Goal: Task Accomplishment & Management: Complete application form

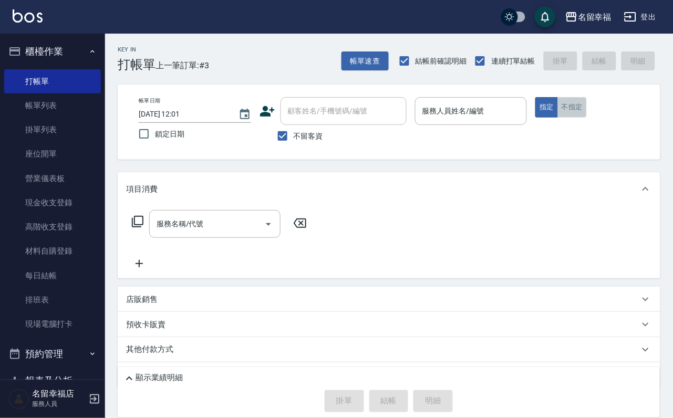
click at [587, 108] on button "不指定" at bounding box center [572, 107] width 29 height 20
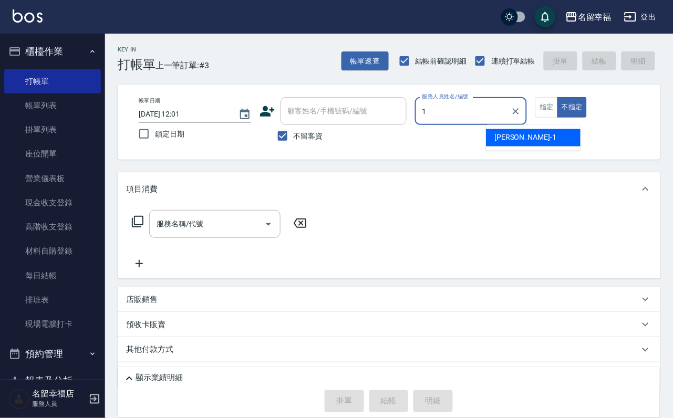
type input "[PERSON_NAME]-1"
type button "false"
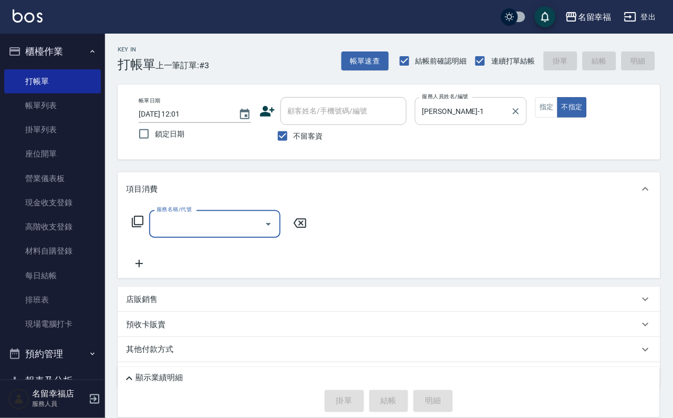
click at [522, 116] on div at bounding box center [516, 111] width 14 height 28
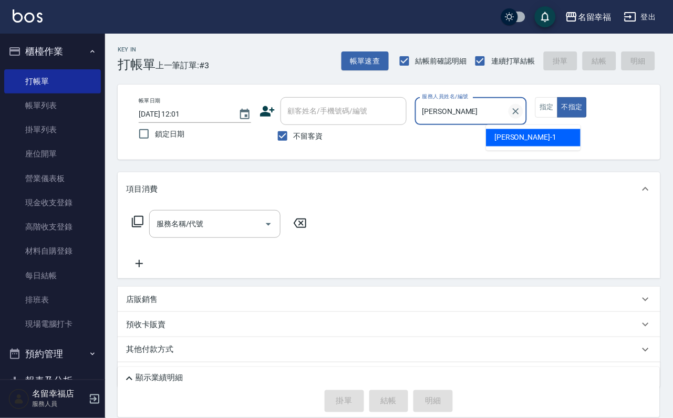
type input "珮"
type input "碧涵-2"
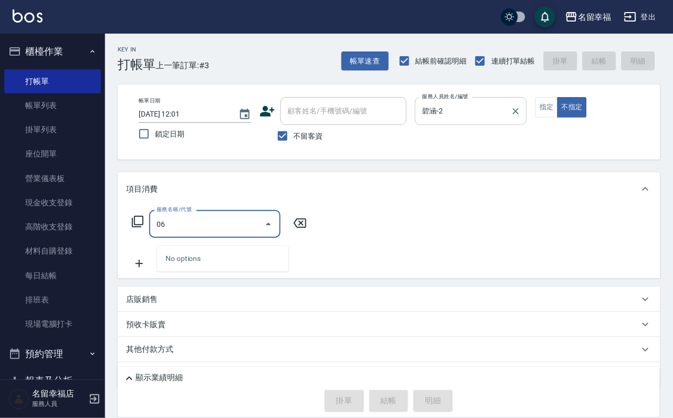
type input "0"
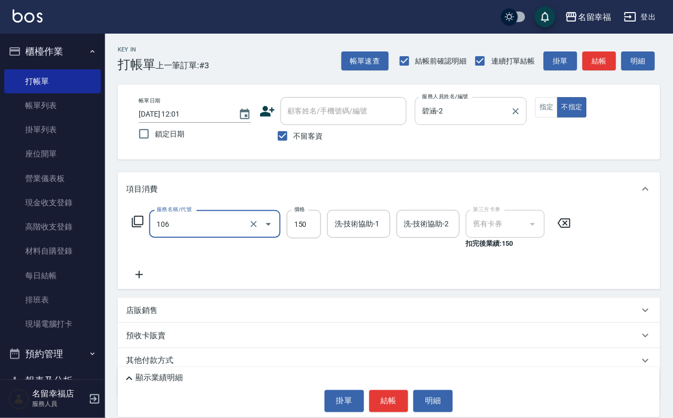
type input "洗髮券抵用(106)"
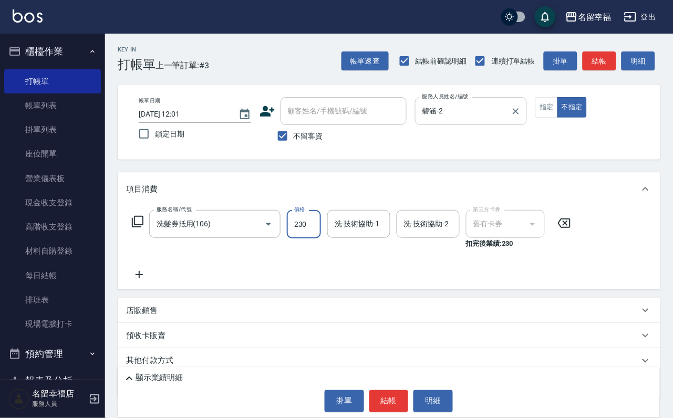
type input "230"
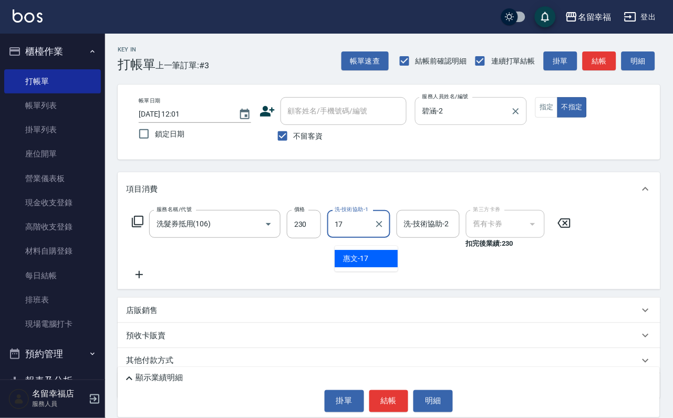
type input "惠文-17"
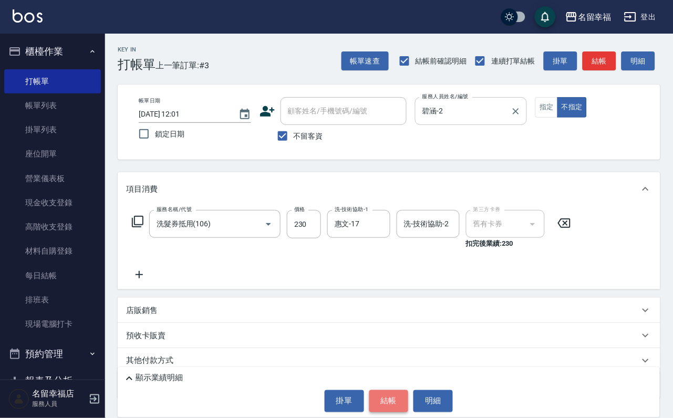
click at [391, 391] on button "結帳" at bounding box center [388, 402] width 39 height 22
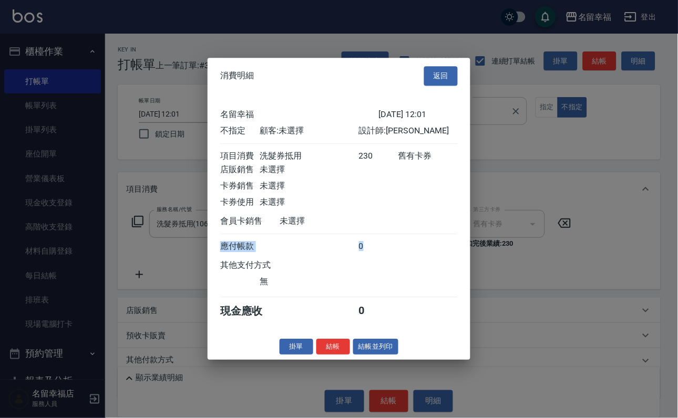
click at [387, 321] on div "名留幸福 [DATE] 12:01 不指定 顧客: 未選擇 設計師: 碧涵 項目消費 洗髮券抵用 230 舊有卡券 店販銷售 未選擇 卡券銷售 未選擇 卡券使…" at bounding box center [339, 214] width 238 height 214
click at [333, 355] on button "結帳" at bounding box center [333, 347] width 34 height 16
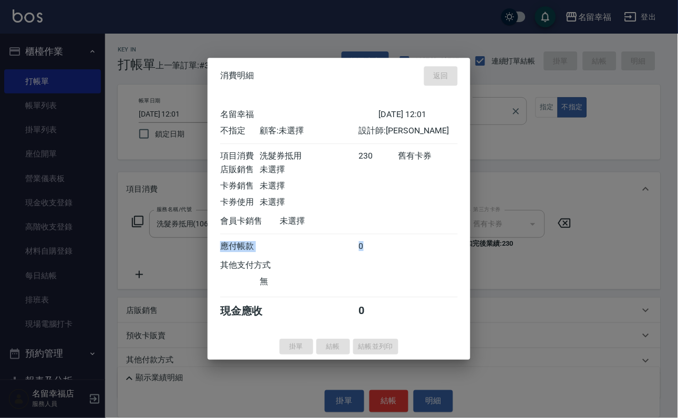
type input "[DATE] 12:56"
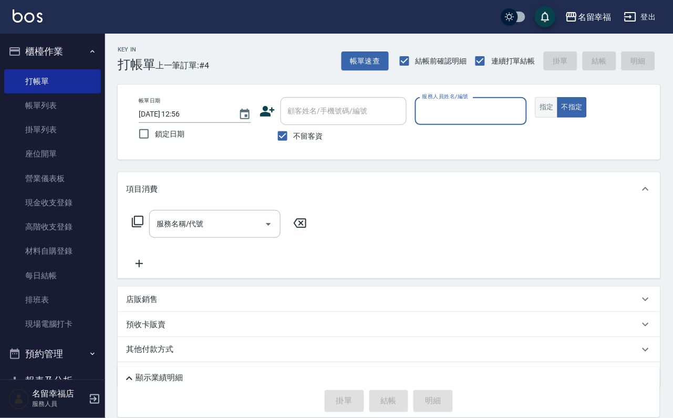
click at [558, 118] on button "指定" at bounding box center [547, 107] width 23 height 20
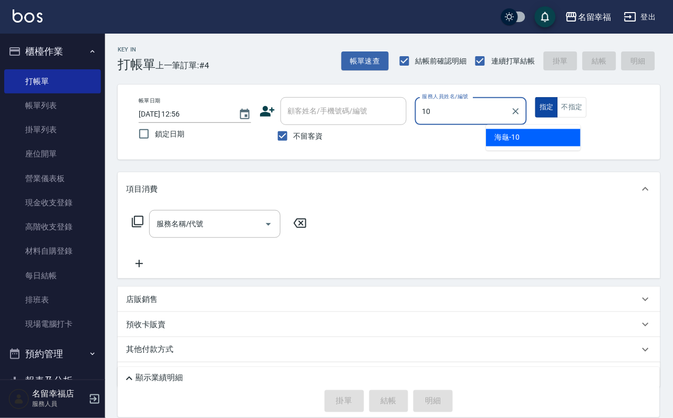
type input "海龜-10"
type button "true"
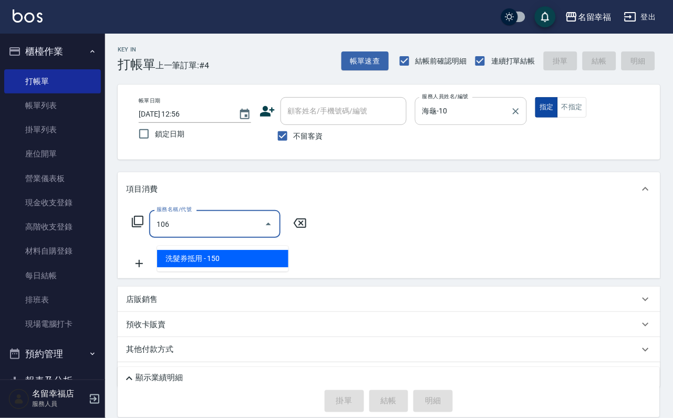
type input "洗髮券抵用(106)"
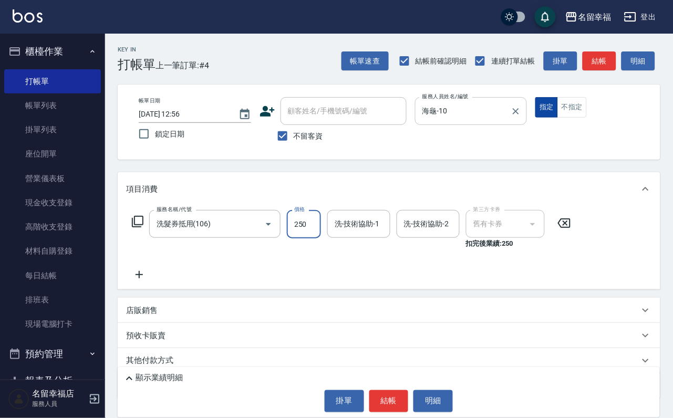
type input "250"
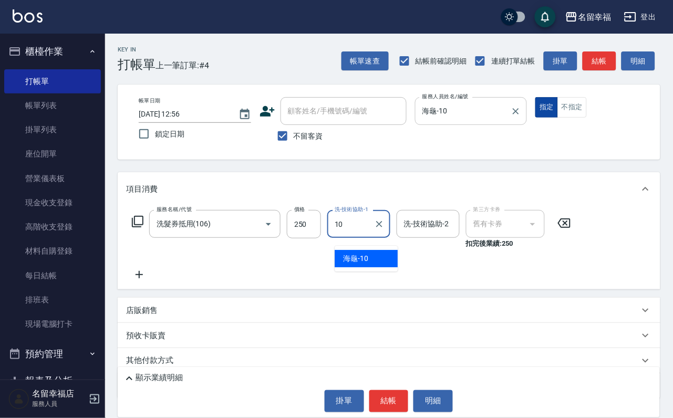
type input "海龜-10"
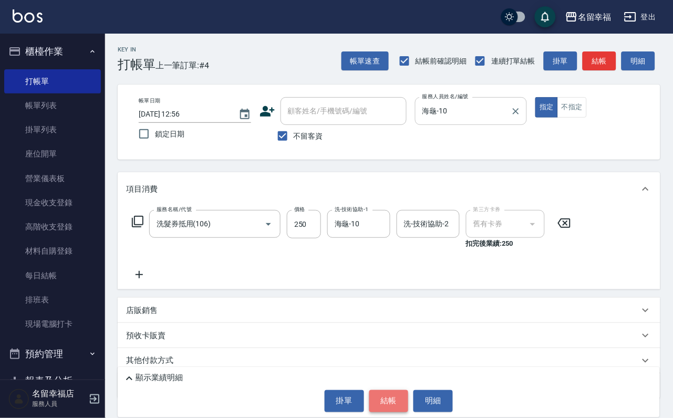
click at [398, 391] on button "結帳" at bounding box center [388, 402] width 39 height 22
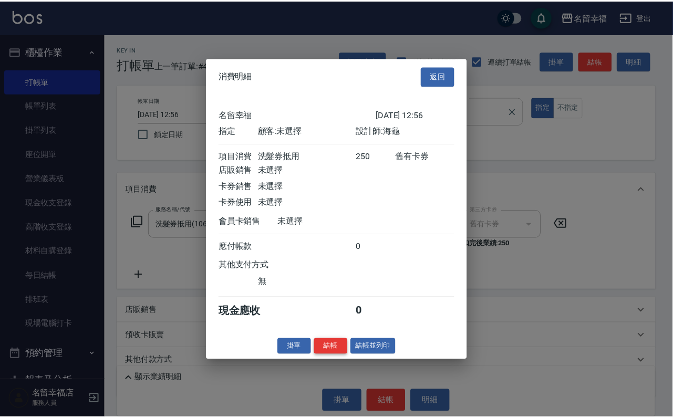
scroll to position [130, 0]
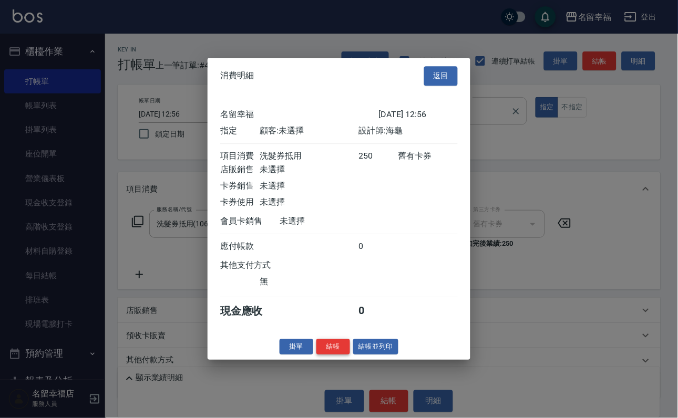
click at [321, 355] on button "結帳" at bounding box center [333, 347] width 34 height 16
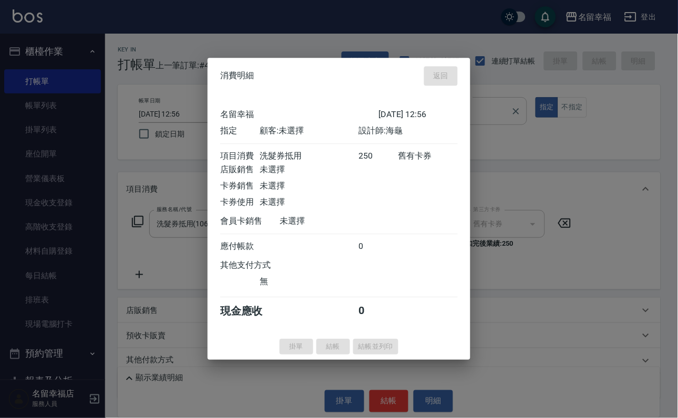
type input "[DATE] 12:59"
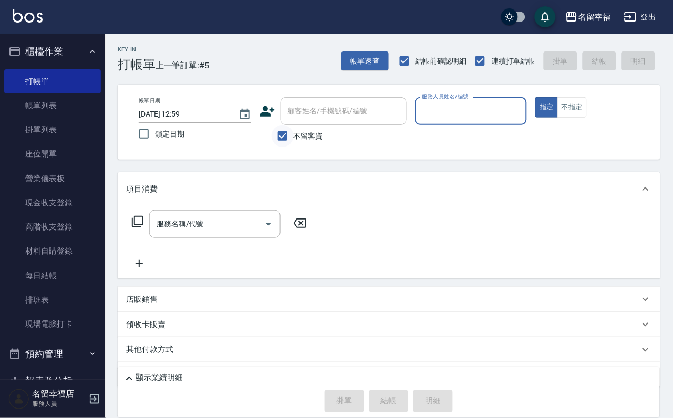
click at [280, 139] on input "不留客資" at bounding box center [283, 136] width 22 height 22
checkbox input "false"
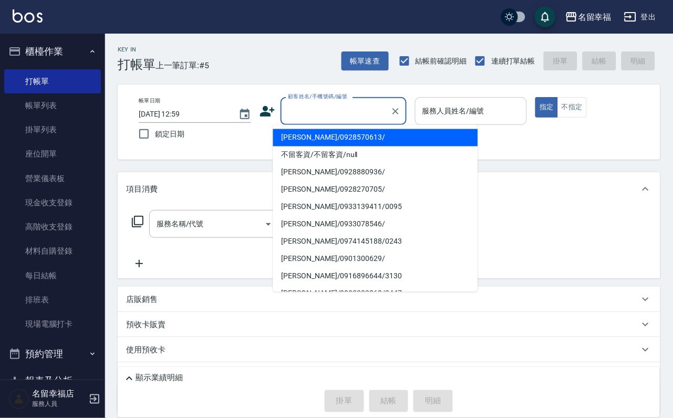
click at [304, 115] on input "顧客姓名/手機號碼/編號" at bounding box center [335, 111] width 101 height 18
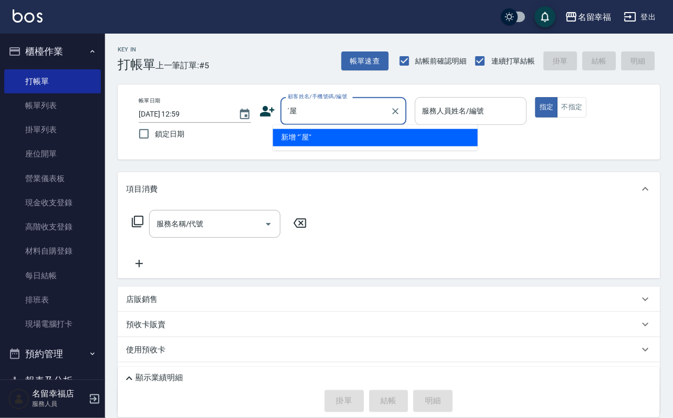
type input "ˊ"
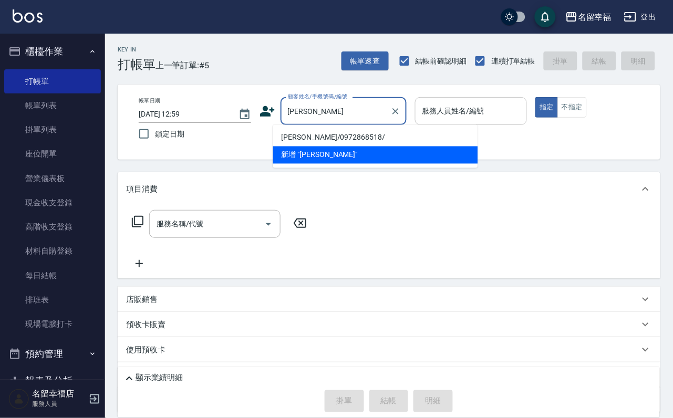
click at [291, 135] on li "[PERSON_NAME]/0972868518/" at bounding box center [375, 137] width 205 height 17
type input "[PERSON_NAME]/0972868518/"
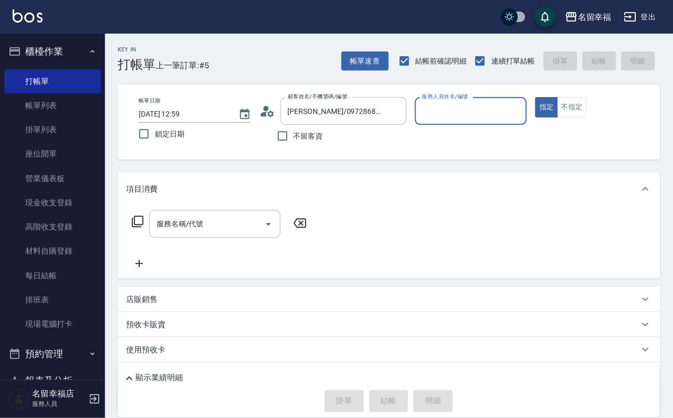
type input "海龜-10"
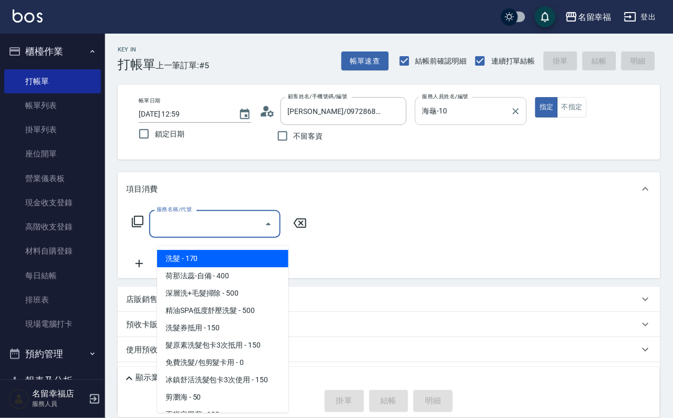
click at [227, 231] on input "服務名稱/代號" at bounding box center [207, 224] width 106 height 18
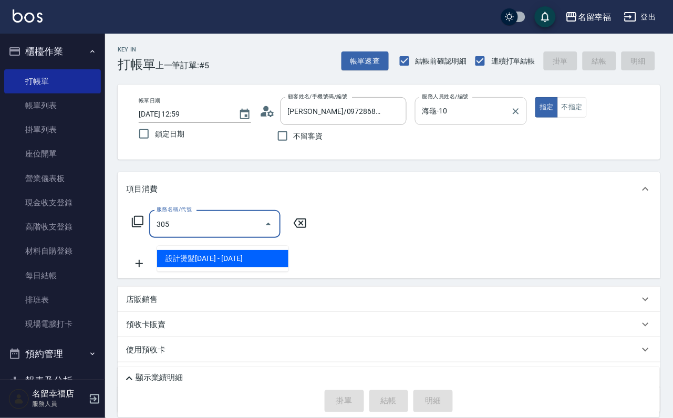
type input "設計燙髮1500(305)"
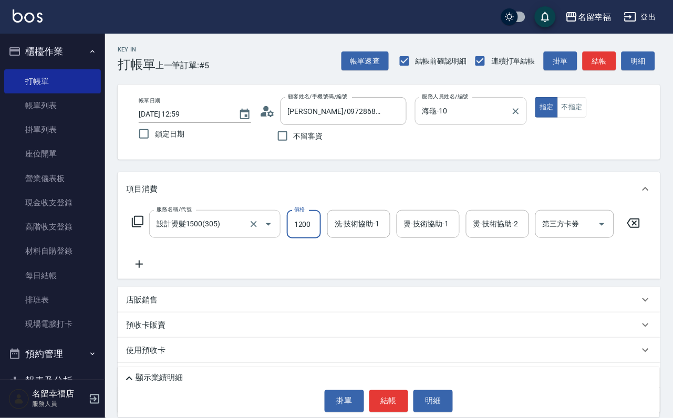
scroll to position [0, 1]
type input "1200"
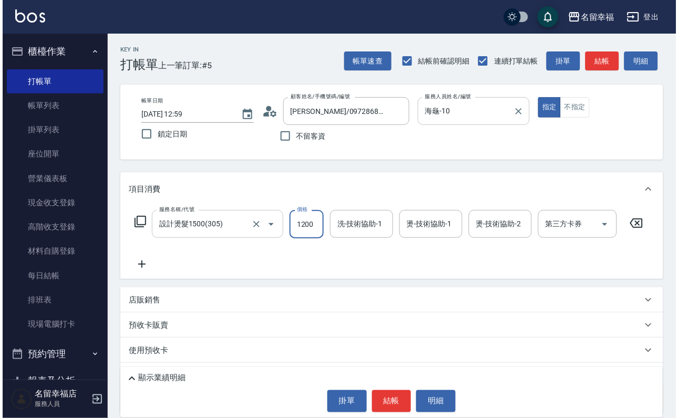
scroll to position [0, 0]
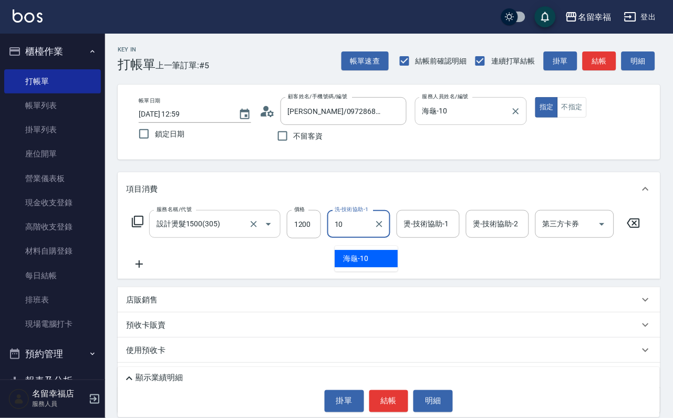
type input "海龜-10"
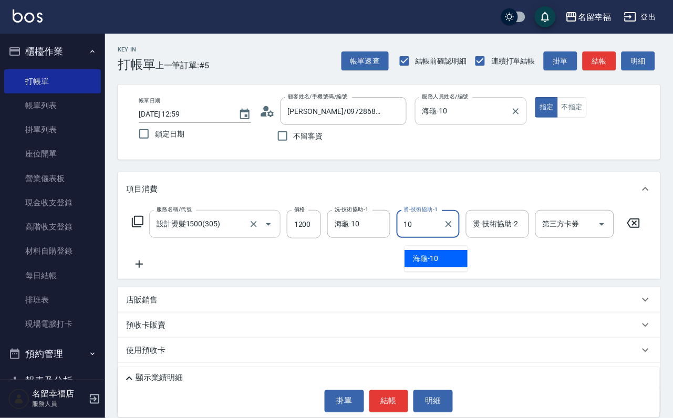
type input "海龜-10"
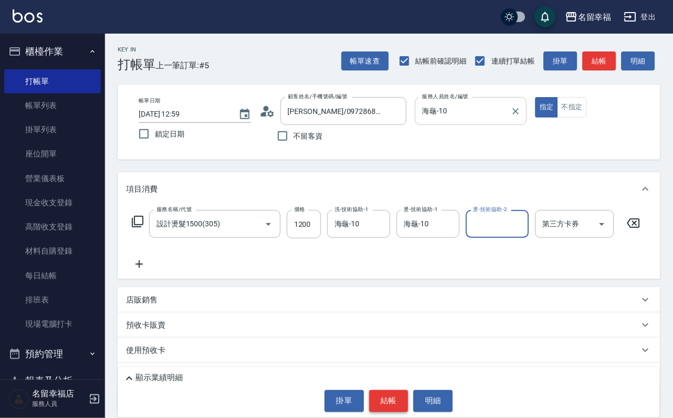
click at [374, 400] on button "結帳" at bounding box center [388, 402] width 39 height 22
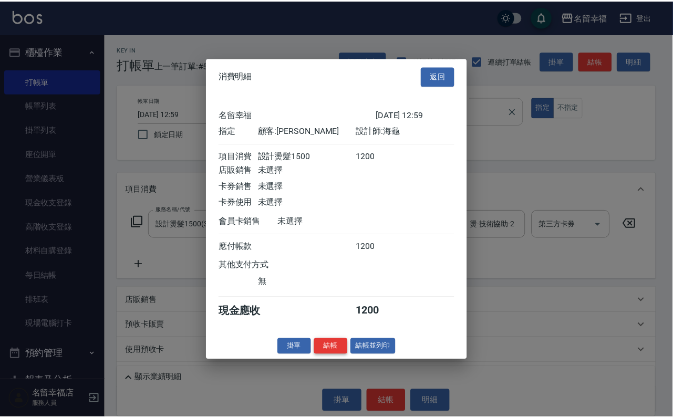
scroll to position [130, 0]
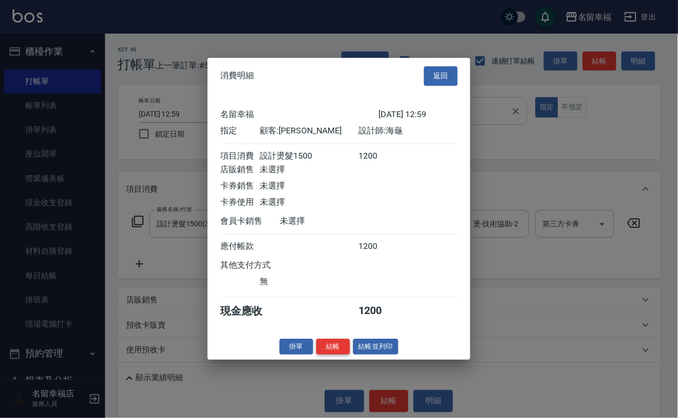
click at [319, 355] on button "結帳" at bounding box center [333, 347] width 34 height 16
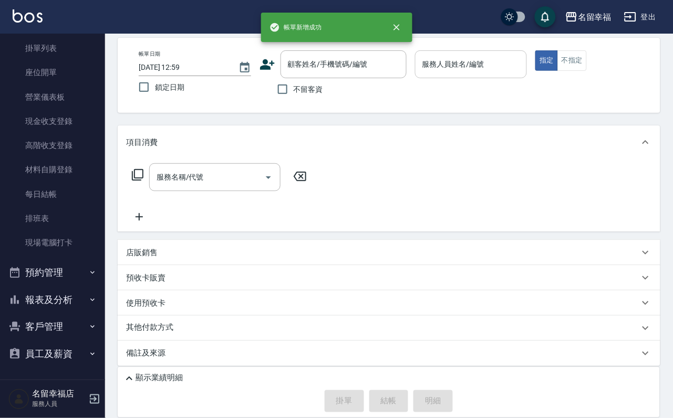
scroll to position [88, 0]
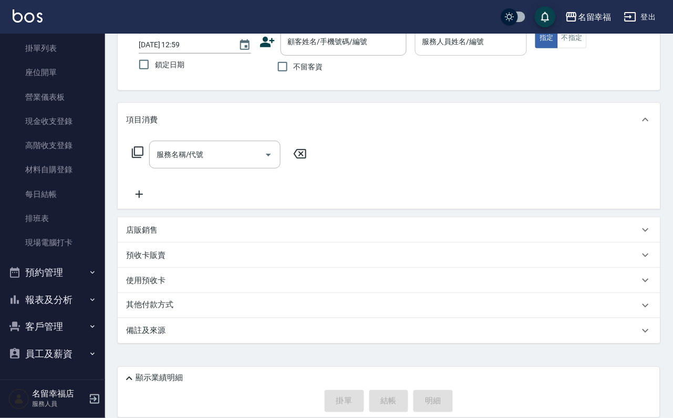
click at [52, 290] on button "報表及分析" at bounding box center [52, 299] width 97 height 27
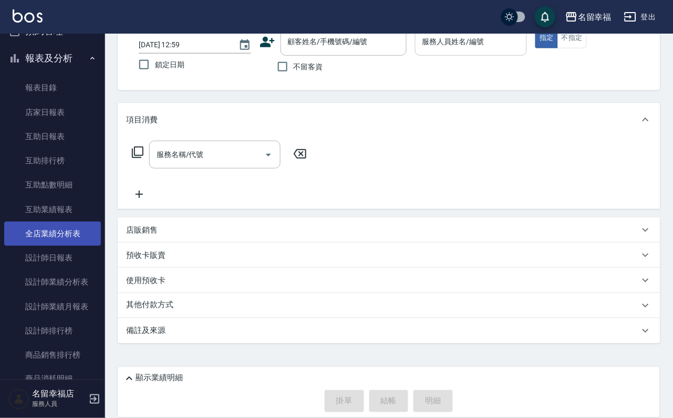
scroll to position [631, 0]
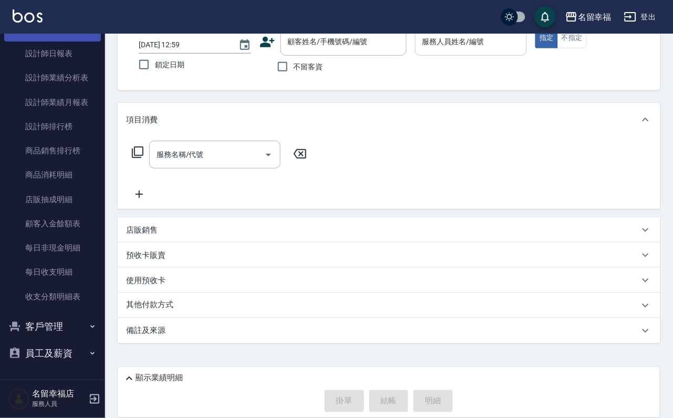
click at [47, 318] on button "客戶管理" at bounding box center [52, 326] width 97 height 27
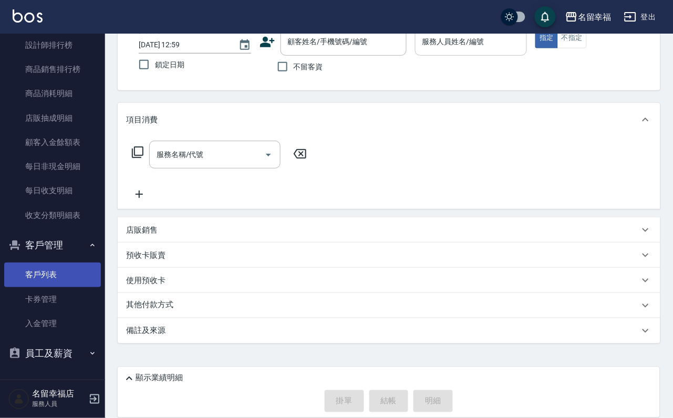
click at [56, 287] on link "客戶列表" at bounding box center [52, 275] width 97 height 24
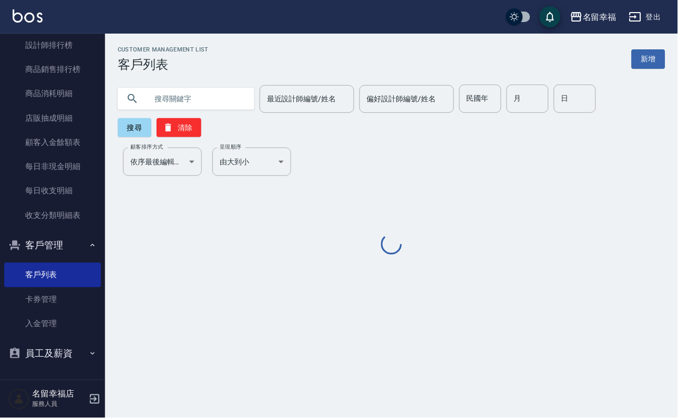
click at [225, 105] on input "text" at bounding box center [196, 99] width 99 height 28
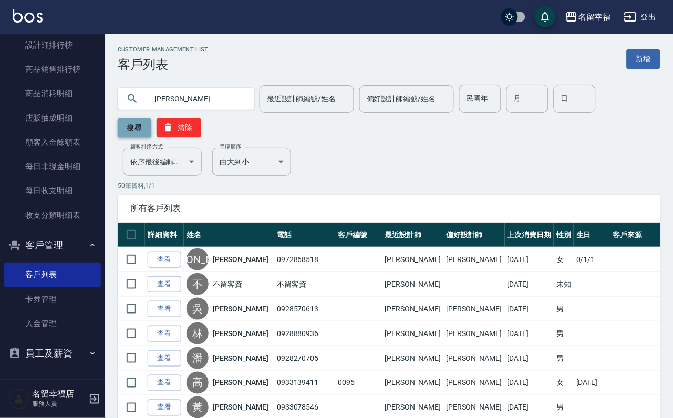
type input "[PERSON_NAME]"
click at [146, 129] on button "搜尋" at bounding box center [135, 127] width 34 height 19
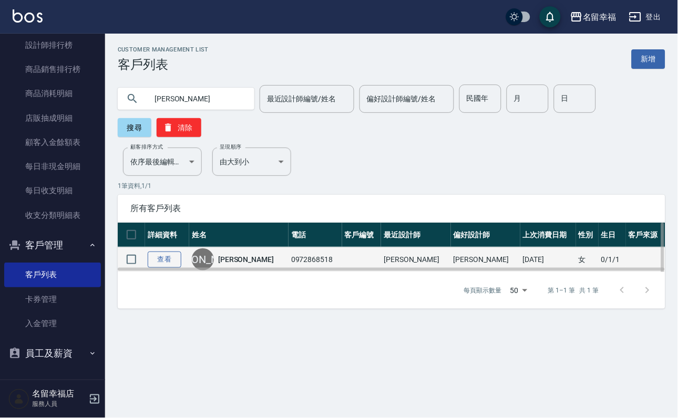
click at [165, 268] on link "查看" at bounding box center [165, 260] width 34 height 16
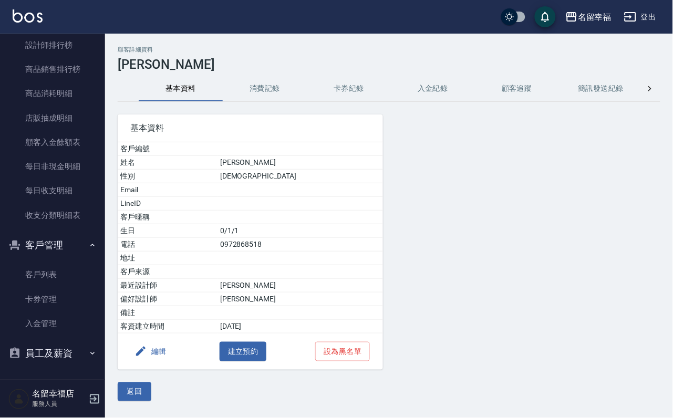
click at [262, 94] on button "消費記錄" at bounding box center [265, 88] width 84 height 25
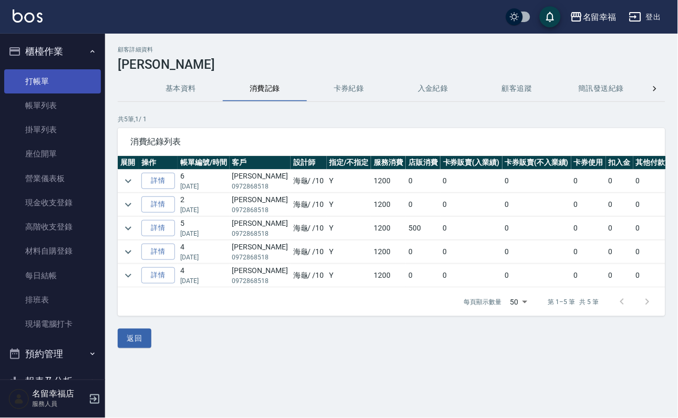
click at [44, 87] on link "打帳單" at bounding box center [52, 81] width 97 height 24
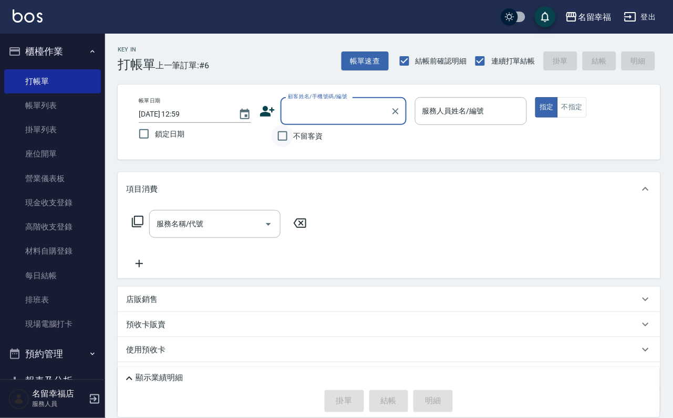
click at [274, 141] on input "不留客資" at bounding box center [283, 136] width 22 height 22
checkbox input "true"
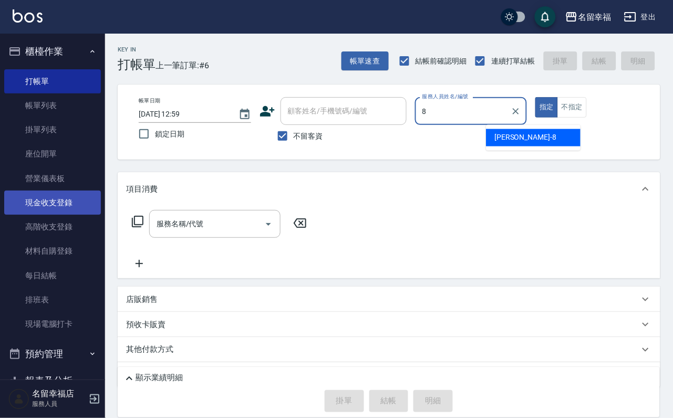
type input "[PERSON_NAME]-8"
type button "true"
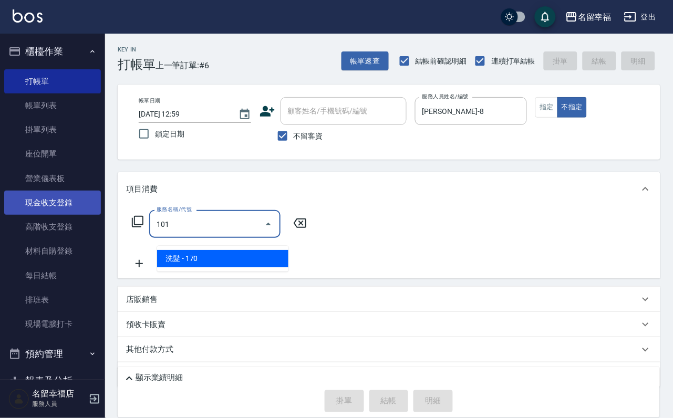
type input "洗髮(101)"
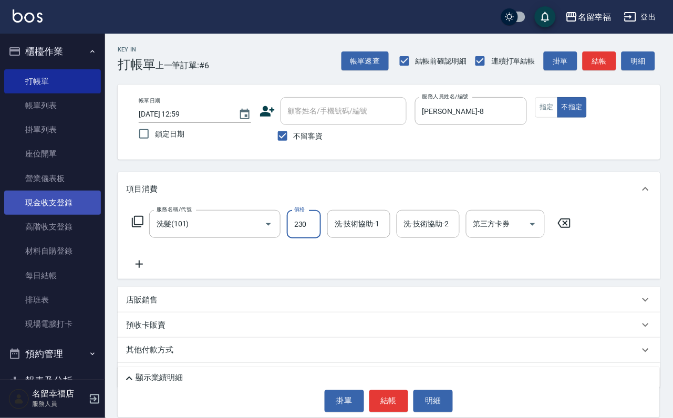
type input "230"
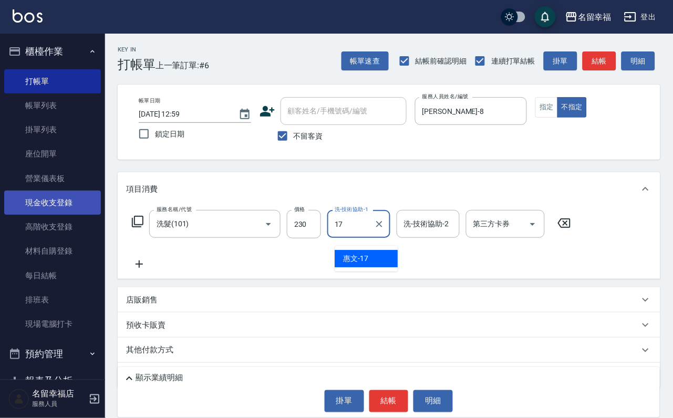
type input "惠文-17"
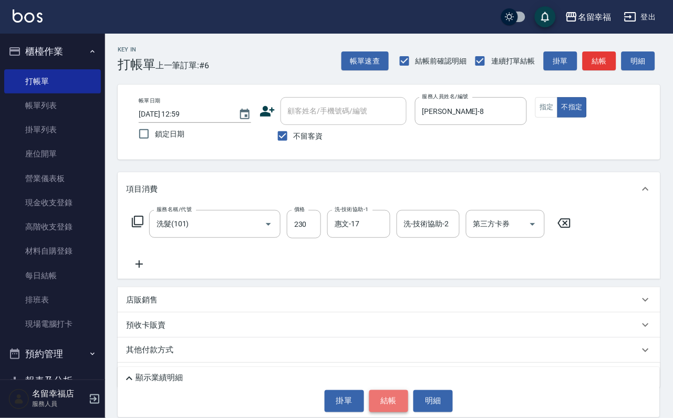
click at [392, 401] on button "結帳" at bounding box center [388, 402] width 39 height 22
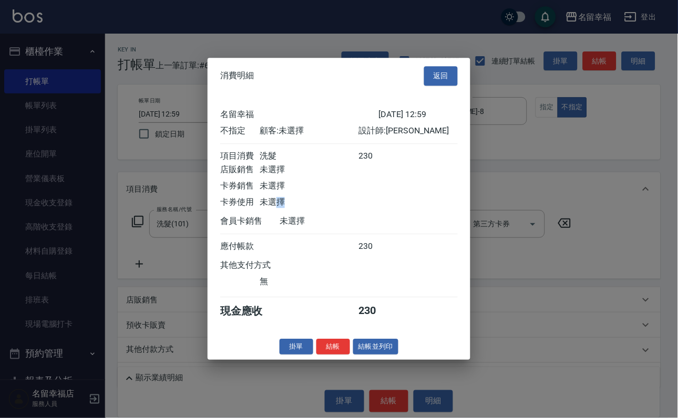
click at [304, 211] on div "項目消費 洗髮 230 店販銷售 未選擇 卡券銷售 未選擇 卡券使用 未選擇" at bounding box center [339, 181] width 238 height 60
drag, startPoint x: 548, startPoint y: 216, endPoint x: 535, endPoint y: 219, distance: 13.4
click at [547, 215] on div at bounding box center [339, 209] width 678 height 418
click at [477, 89] on div at bounding box center [339, 209] width 678 height 418
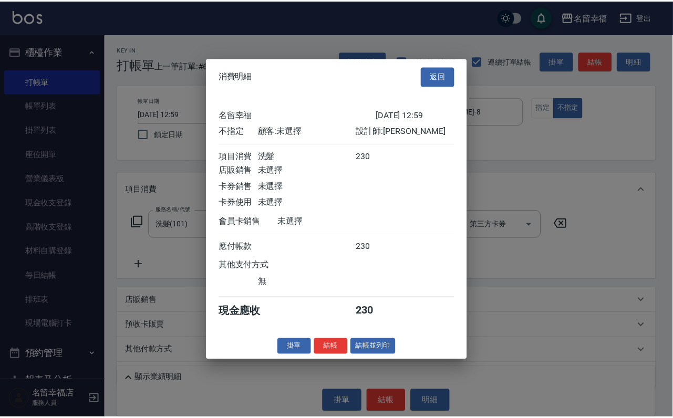
scroll to position [0, 0]
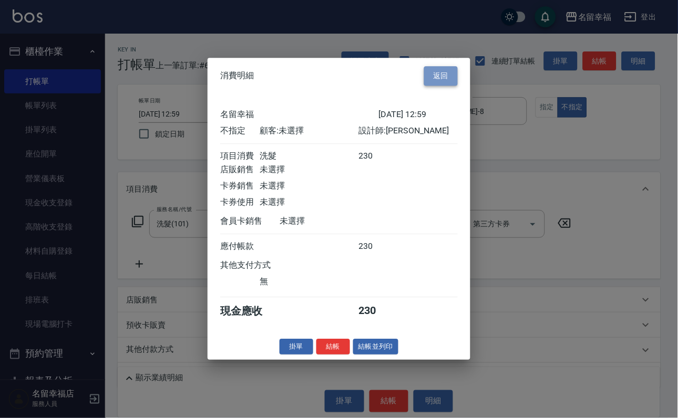
click at [445, 66] on button "返回" at bounding box center [441, 75] width 34 height 19
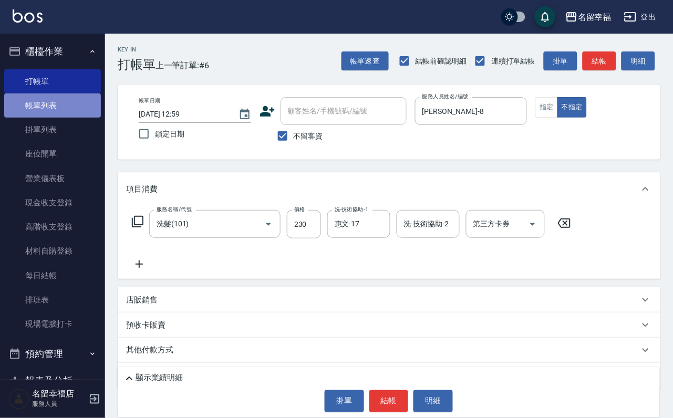
click at [81, 107] on link "帳單列表" at bounding box center [52, 106] width 97 height 24
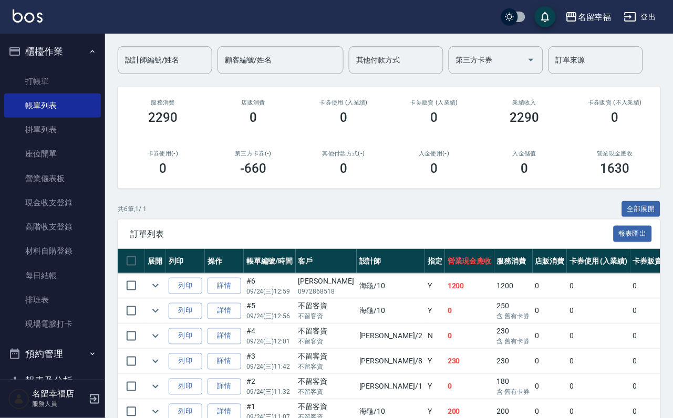
scroll to position [221, 0]
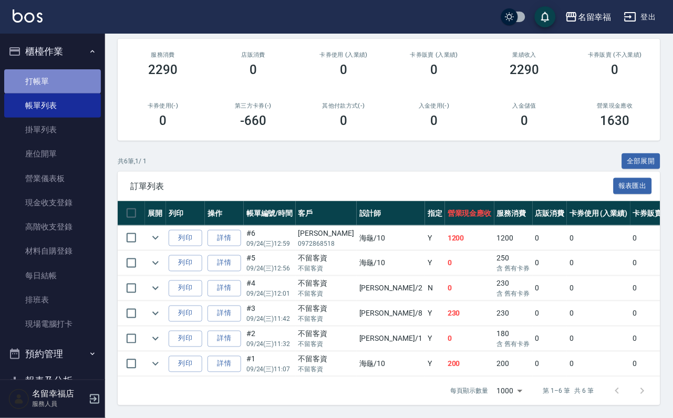
click at [52, 80] on link "打帳單" at bounding box center [52, 81] width 97 height 24
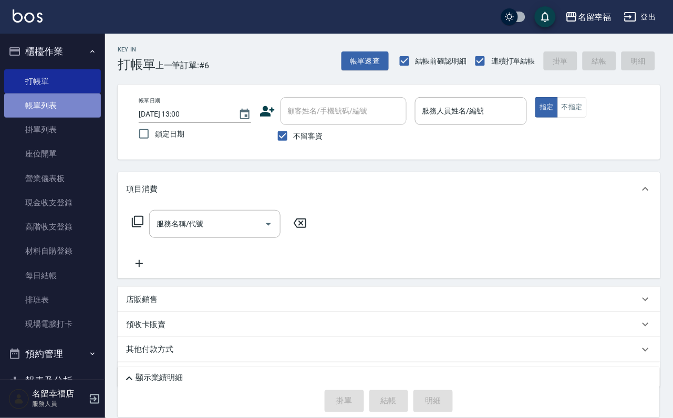
click at [60, 101] on link "帳單列表" at bounding box center [52, 106] width 97 height 24
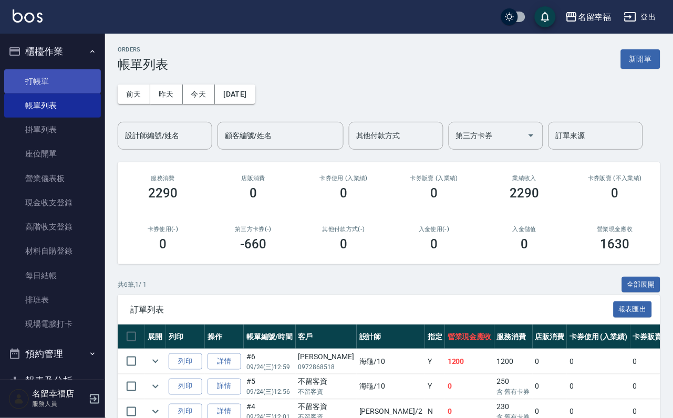
click at [54, 81] on link "打帳單" at bounding box center [52, 81] width 97 height 24
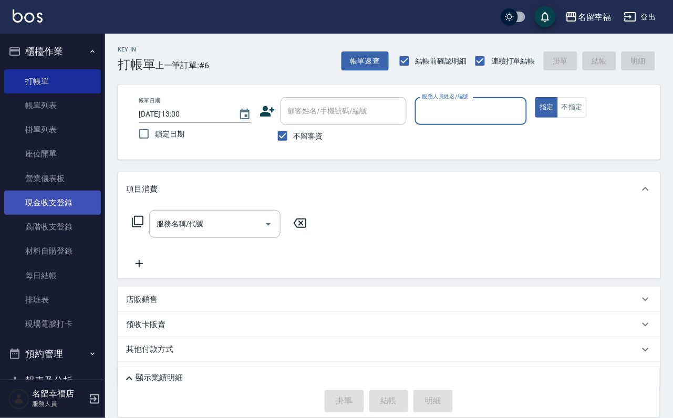
click at [72, 206] on link "現金收支登錄" at bounding box center [52, 203] width 97 height 24
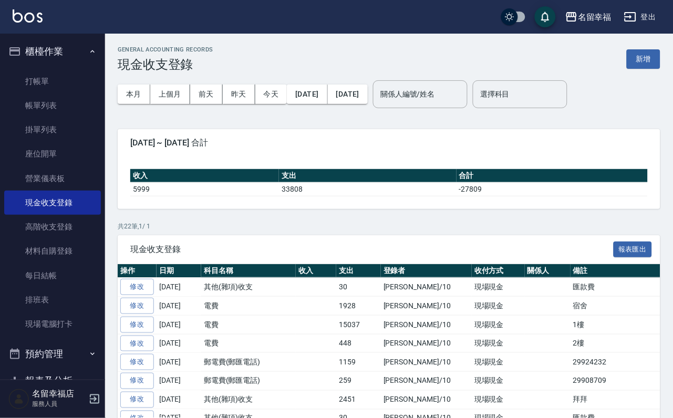
drag, startPoint x: 640, startPoint y: 55, endPoint x: 607, endPoint y: 71, distance: 37.4
click at [640, 55] on button "新增" at bounding box center [644, 58] width 34 height 19
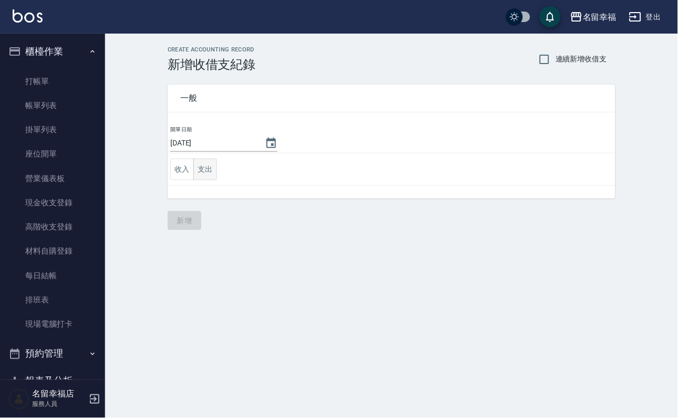
click at [217, 171] on button "支出" at bounding box center [205, 170] width 24 height 22
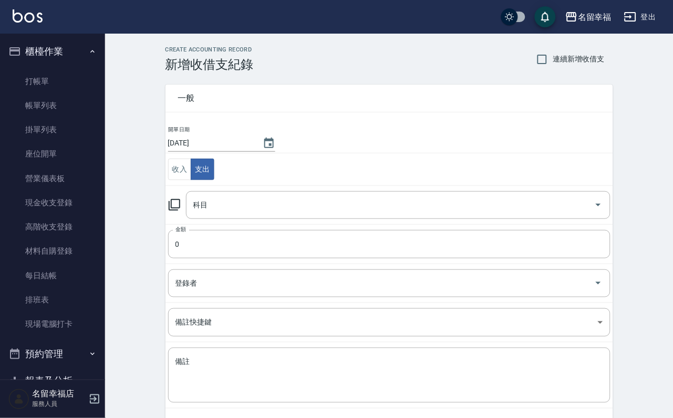
click at [177, 203] on icon at bounding box center [175, 205] width 12 height 12
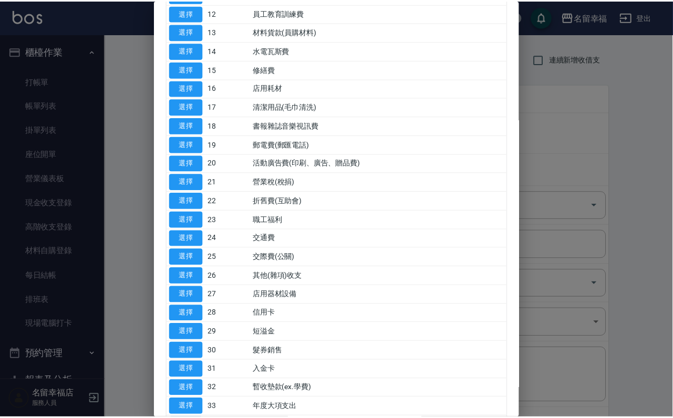
scroll to position [394, 0]
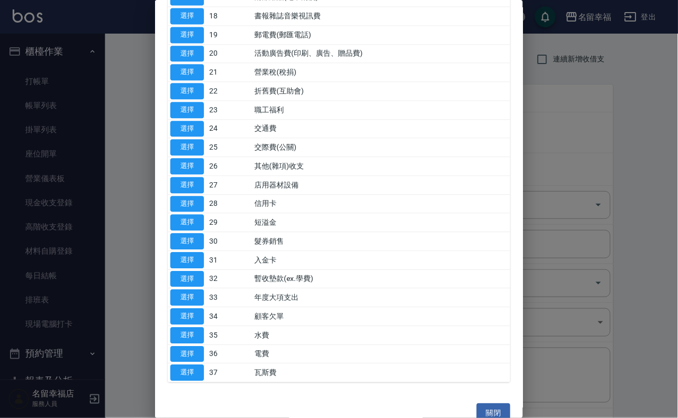
drag, startPoint x: 199, startPoint y: 128, endPoint x: 207, endPoint y: 138, distance: 12.7
type input "17 清潔用品(毛巾清洗)"
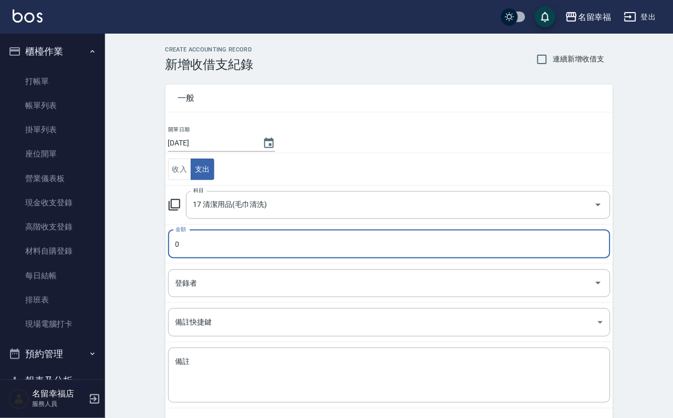
drag, startPoint x: 256, startPoint y: 239, endPoint x: 250, endPoint y: 237, distance: 6.0
click at [255, 239] on input "0" at bounding box center [389, 244] width 443 height 28
type input "180"
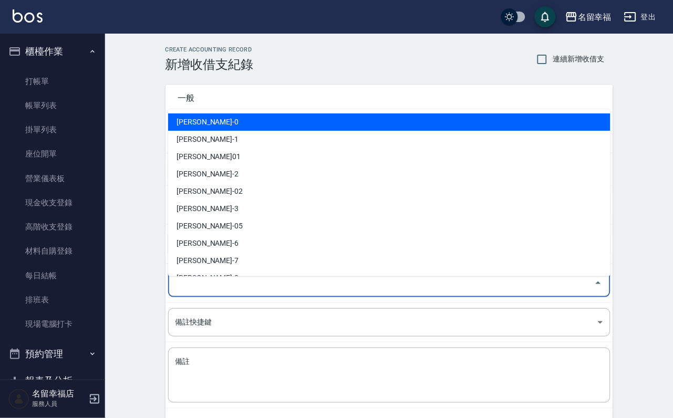
click at [239, 287] on input "登錄者" at bounding box center [381, 283] width 417 height 18
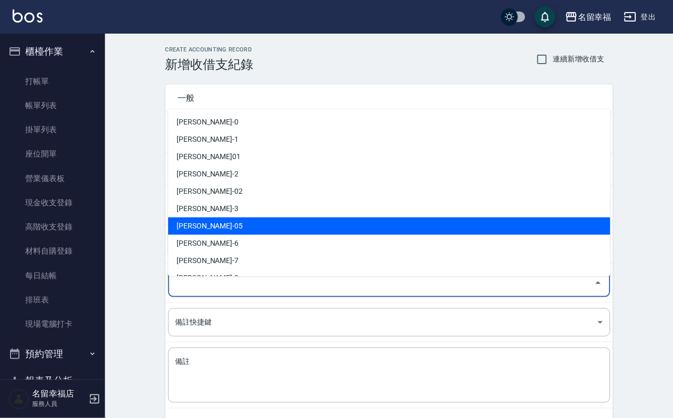
scroll to position [79, 0]
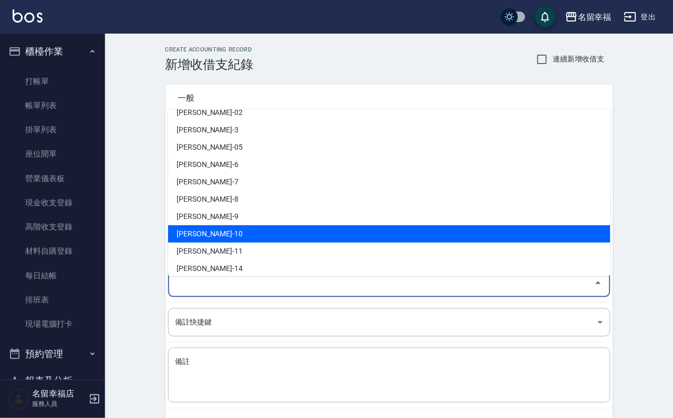
click at [229, 229] on li "[PERSON_NAME]-10" at bounding box center [389, 233] width 443 height 17
type input "[PERSON_NAME]-10"
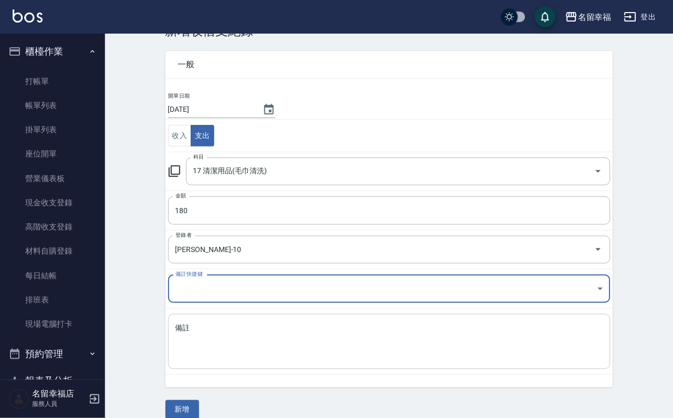
scroll to position [57, 0]
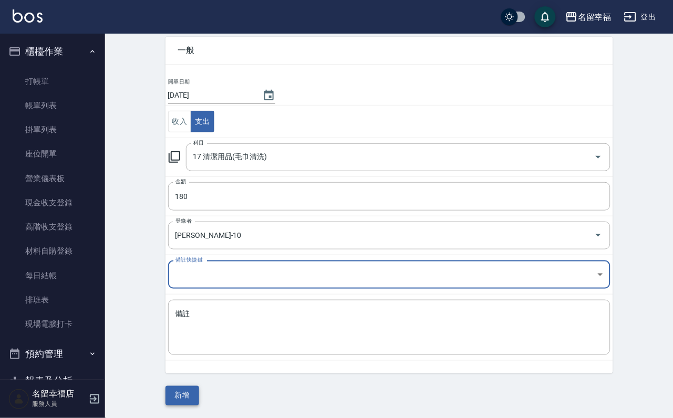
click at [186, 394] on button "新增" at bounding box center [183, 395] width 34 height 19
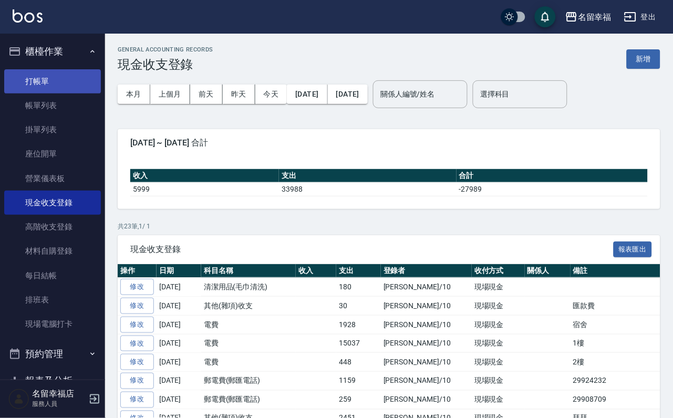
click at [29, 78] on link "打帳單" at bounding box center [52, 81] width 97 height 24
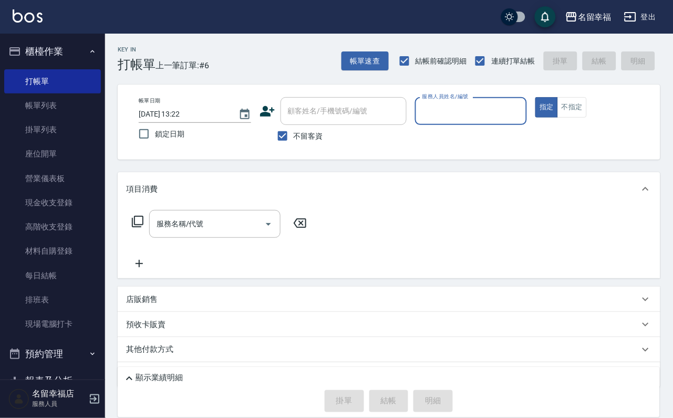
click at [523, 109] on input "服務人員姓名/編號" at bounding box center [471, 111] width 103 height 18
type input "語[PERSON_NAME]-6"
type button "true"
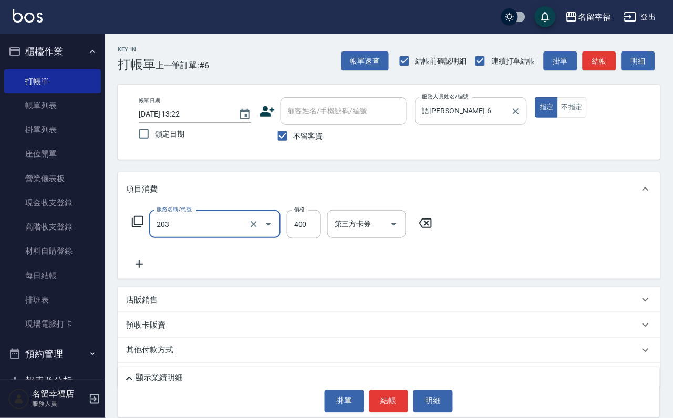
type input "指定單剪(203)"
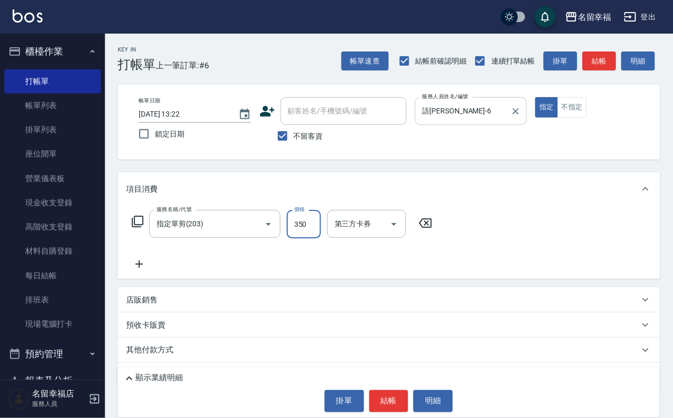
type input "350"
click at [391, 400] on button "結帳" at bounding box center [388, 402] width 39 height 22
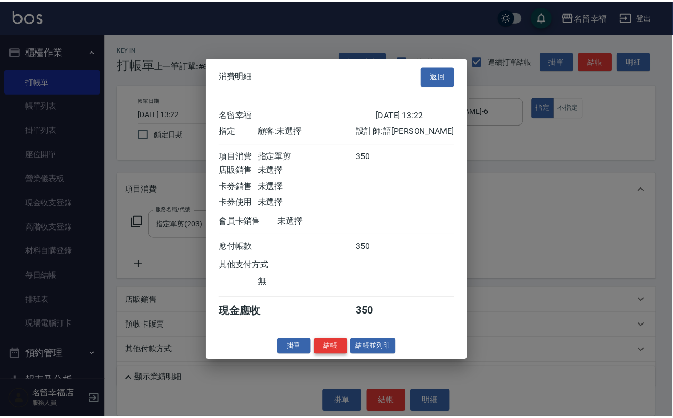
scroll to position [130, 0]
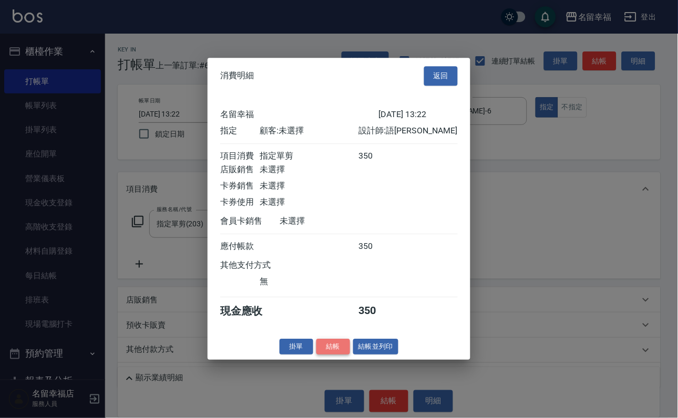
click at [325, 355] on button "結帳" at bounding box center [333, 347] width 34 height 16
